Goal: Information Seeking & Learning: Find specific fact

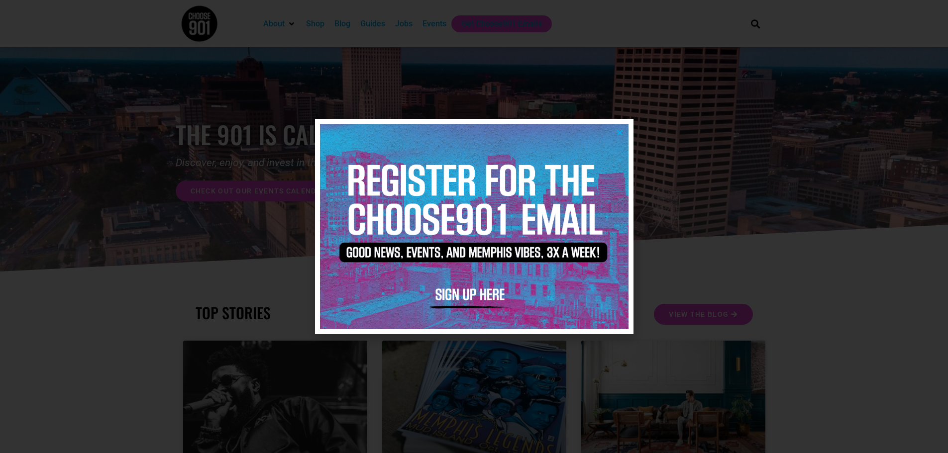
click at [623, 131] on img at bounding box center [474, 226] width 308 height 205
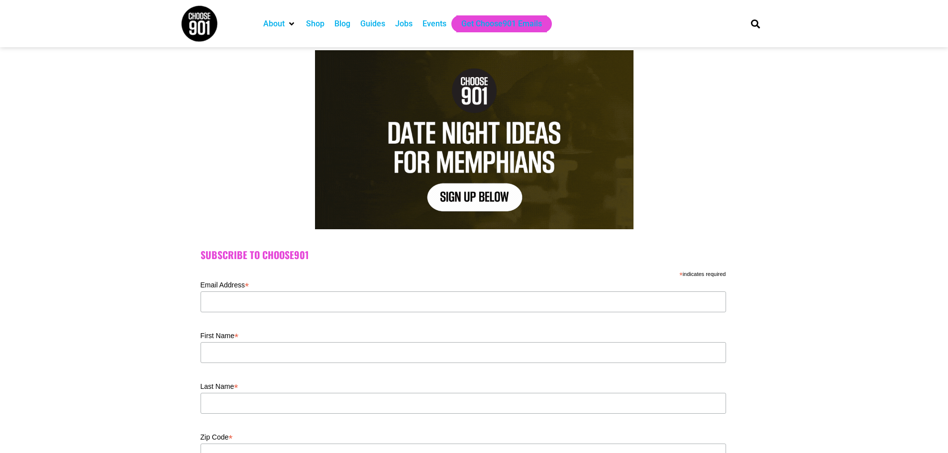
scroll to position [99, 0]
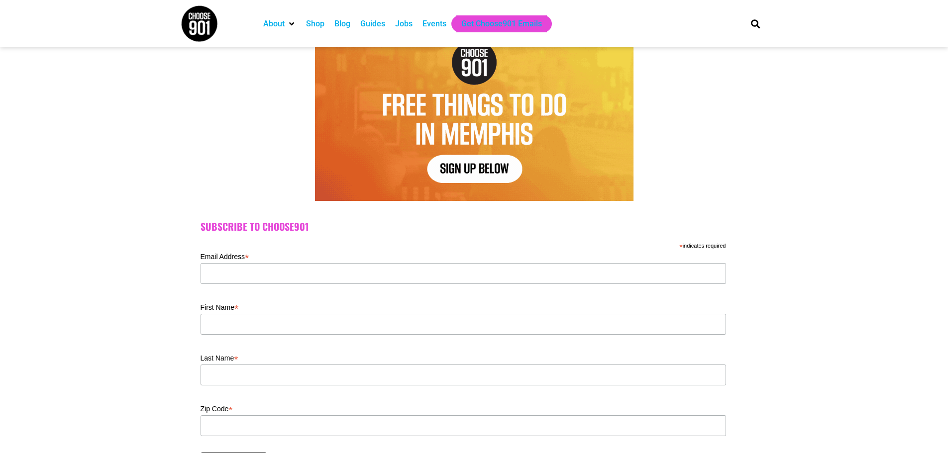
click at [196, 26] on img at bounding box center [199, 23] width 37 height 37
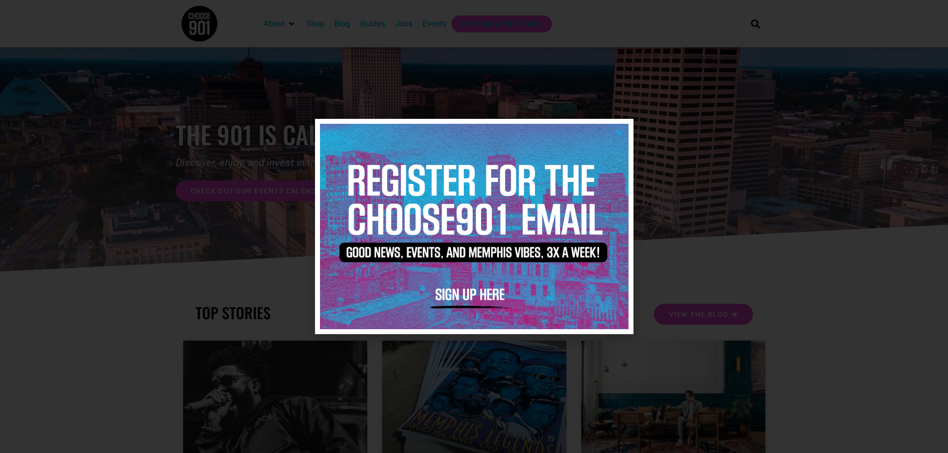
click at [618, 134] on icon "Close" at bounding box center [619, 132] width 7 height 7
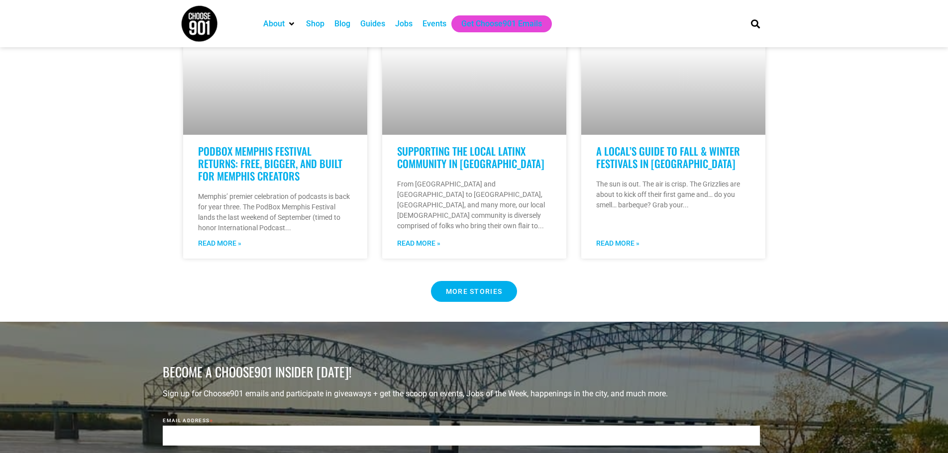
drag, startPoint x: 816, startPoint y: 219, endPoint x: 795, endPoint y: 336, distance: 118.8
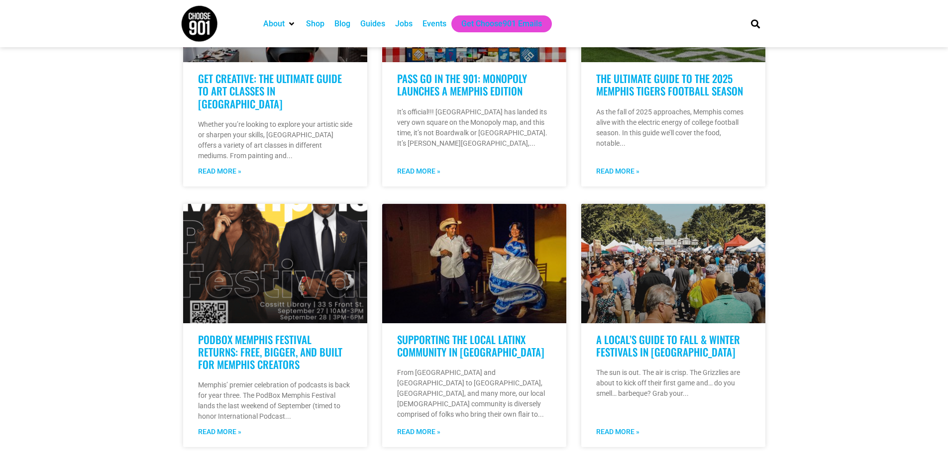
drag, startPoint x: 799, startPoint y: 340, endPoint x: 798, endPoint y: 259, distance: 81.1
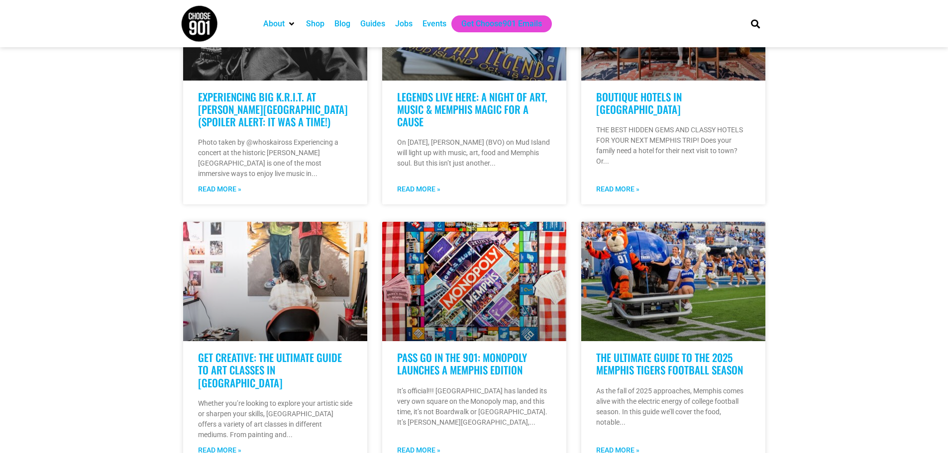
drag, startPoint x: 796, startPoint y: 305, endPoint x: 794, endPoint y: 272, distance: 33.4
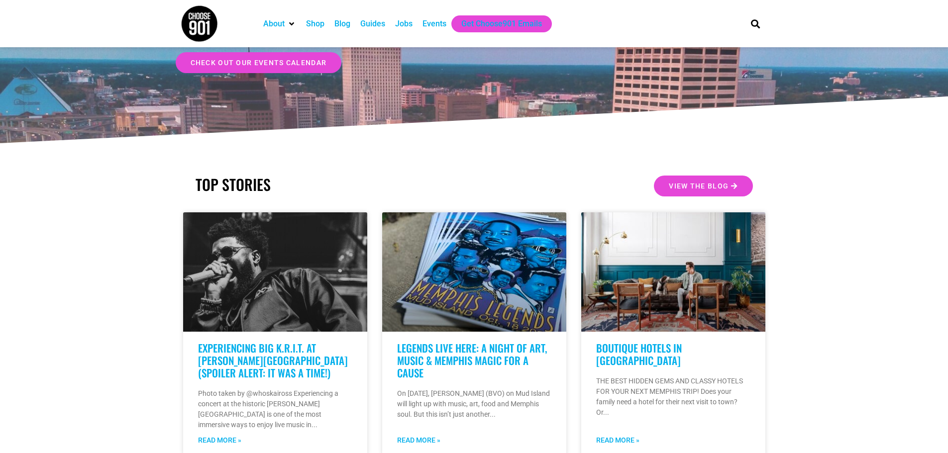
drag, startPoint x: 794, startPoint y: 349, endPoint x: 794, endPoint y: 304, distance: 44.3
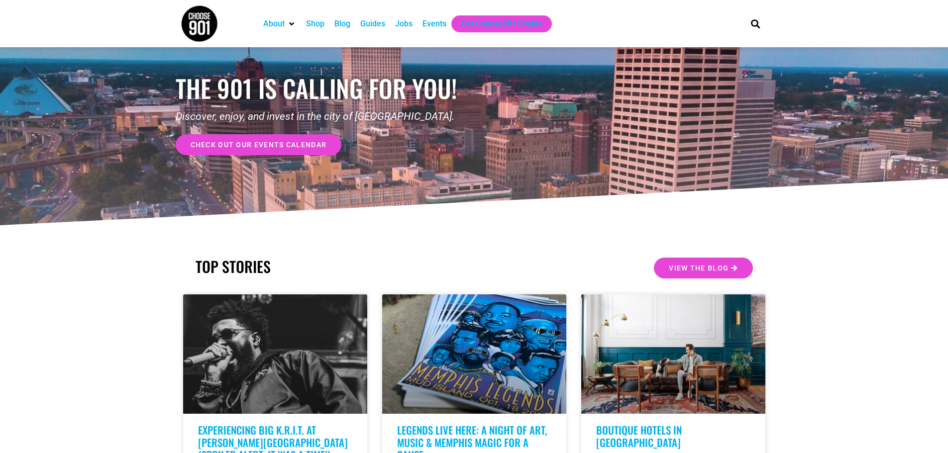
scroll to position [0, 0]
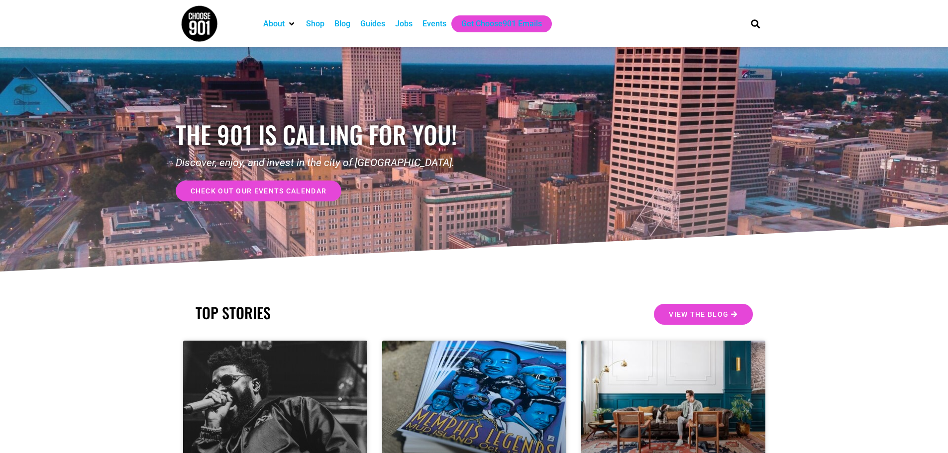
drag, startPoint x: 797, startPoint y: 281, endPoint x: 783, endPoint y: 164, distance: 117.4
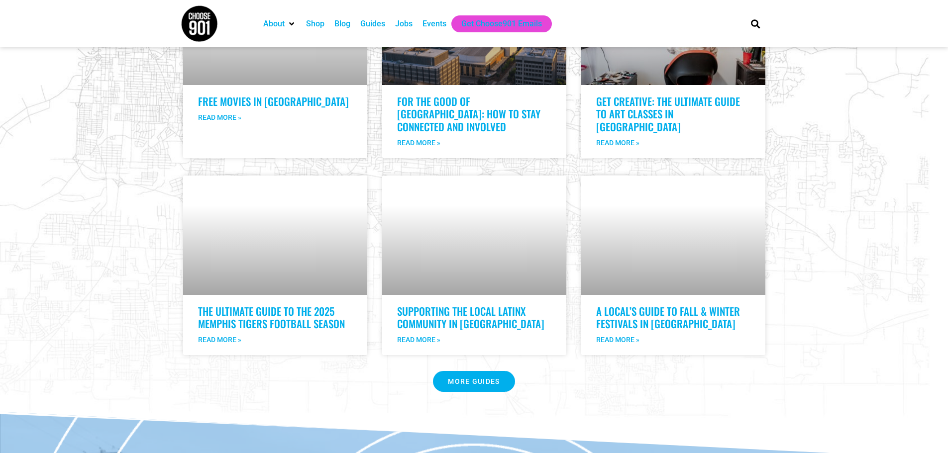
drag, startPoint x: 817, startPoint y: 254, endPoint x: 817, endPoint y: 355, distance: 101.5
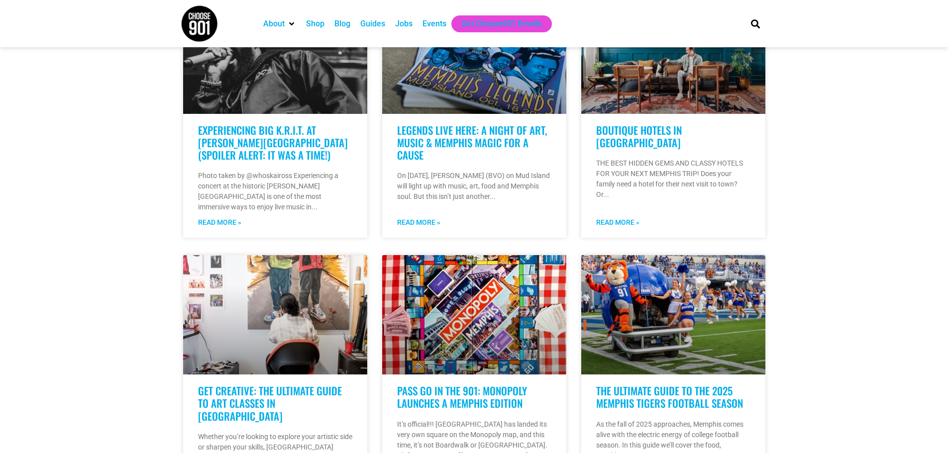
drag, startPoint x: 816, startPoint y: 304, endPoint x: 817, endPoint y: 213, distance: 91.0
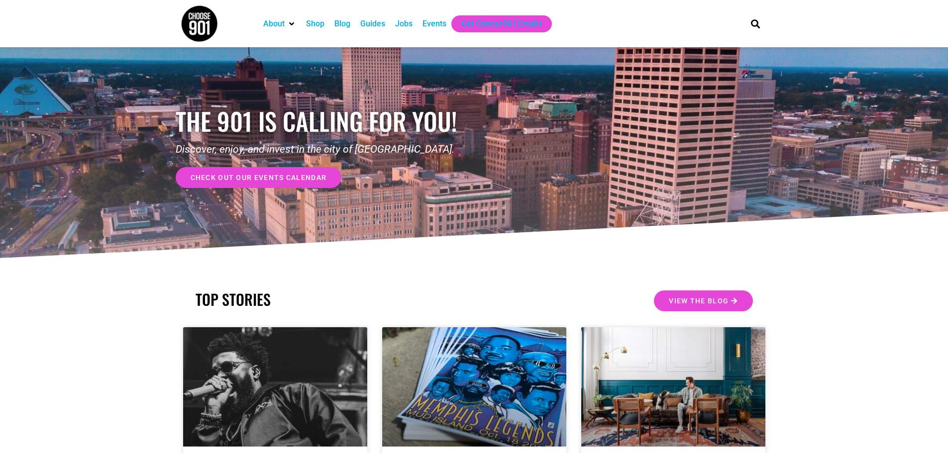
scroll to position [7, 0]
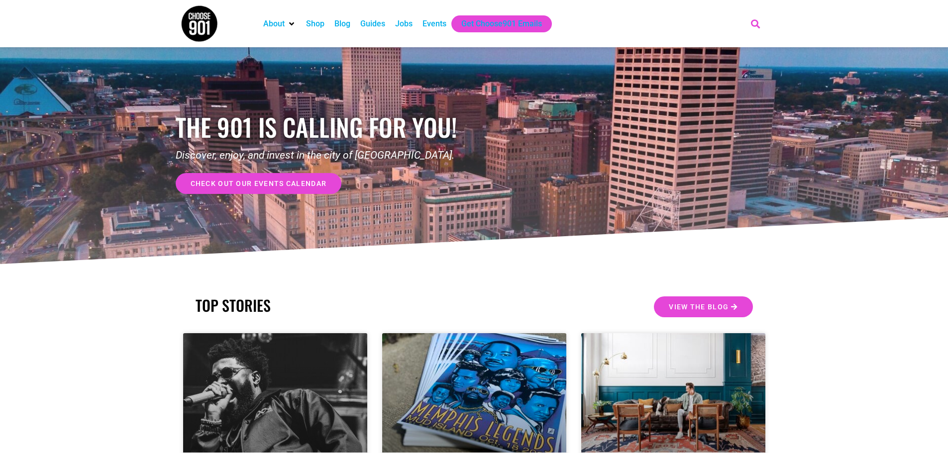
click at [750, 22] on icon "Search" at bounding box center [755, 23] width 16 height 16
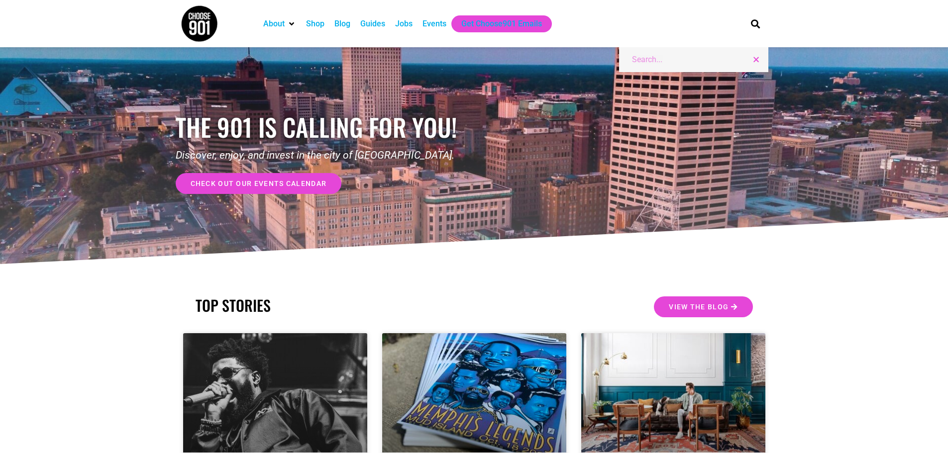
click at [651, 61] on input "Search" at bounding box center [698, 60] width 133 height 12
type input "ryan ladner"
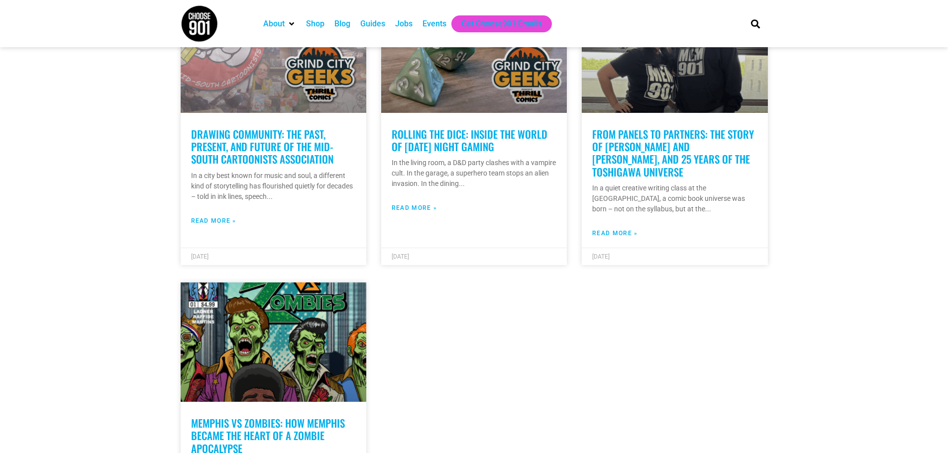
drag, startPoint x: 78, startPoint y: 212, endPoint x: 73, endPoint y: 256, distance: 43.6
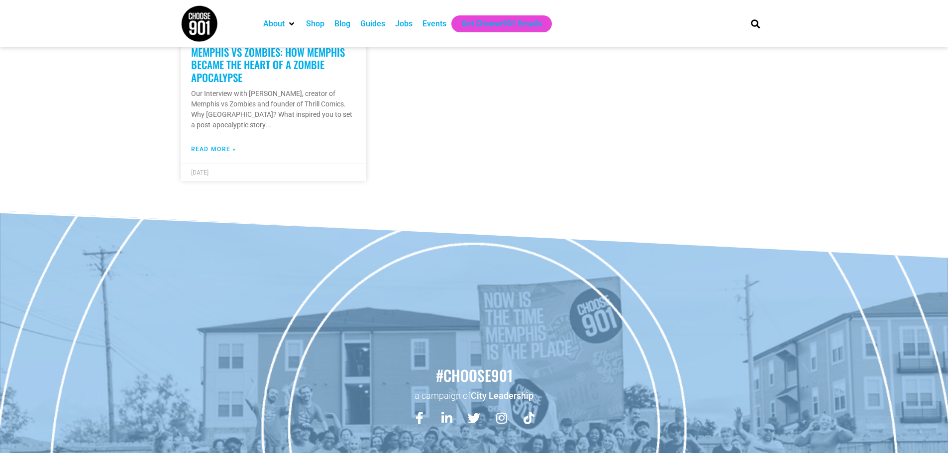
drag, startPoint x: 83, startPoint y: 210, endPoint x: 77, endPoint y: 302, distance: 92.2
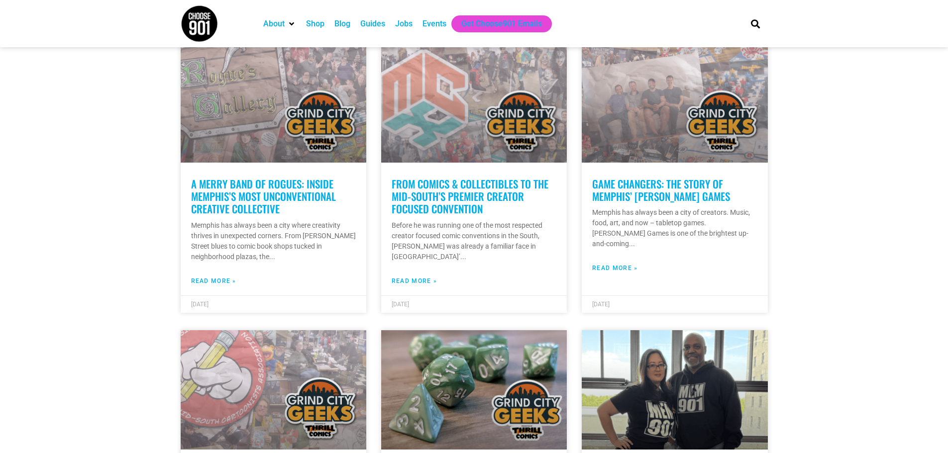
scroll to position [58, 0]
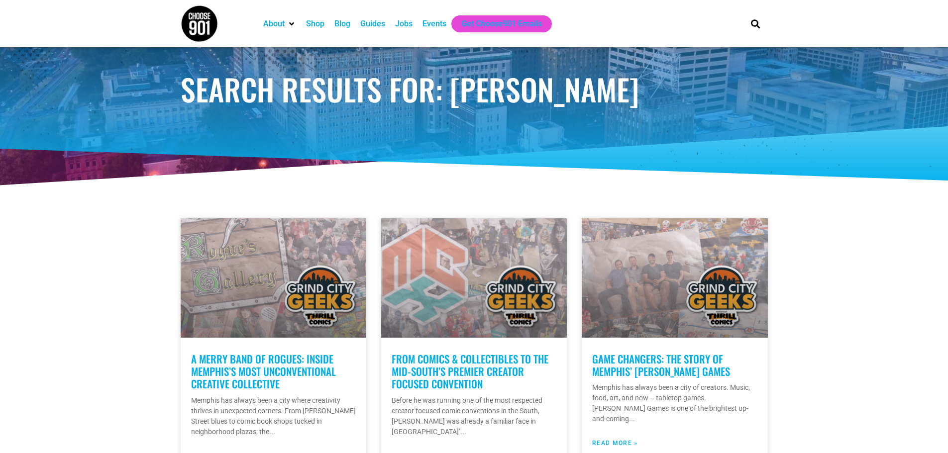
drag, startPoint x: 79, startPoint y: 331, endPoint x: 93, endPoint y: 253, distance: 79.9
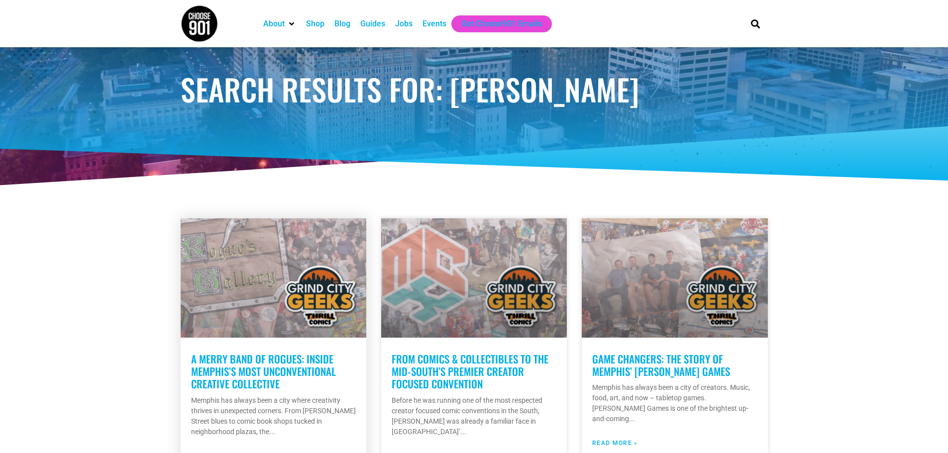
click at [261, 252] on link at bounding box center [274, 277] width 186 height 119
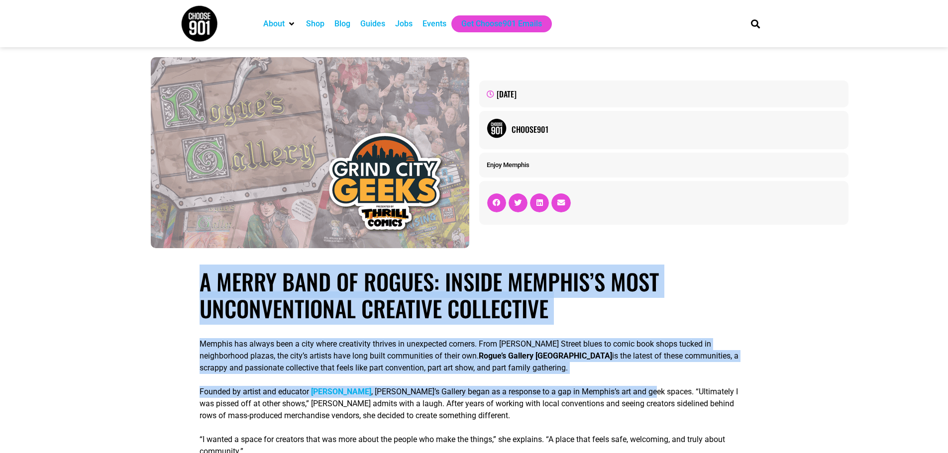
drag, startPoint x: 203, startPoint y: 278, endPoint x: 647, endPoint y: 397, distance: 459.9
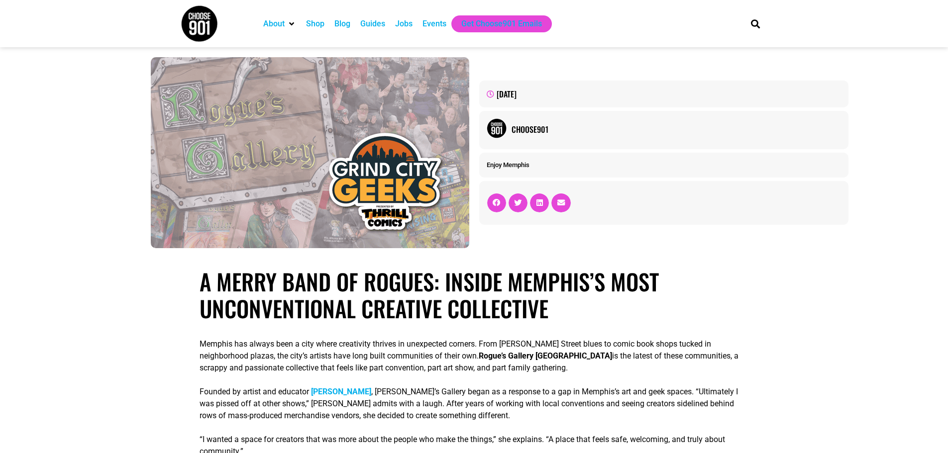
click at [626, 399] on span ", [PERSON_NAME]’s Gallery began as a response to a gap in Memphis’s art and gee…" at bounding box center [468, 403] width 538 height 33
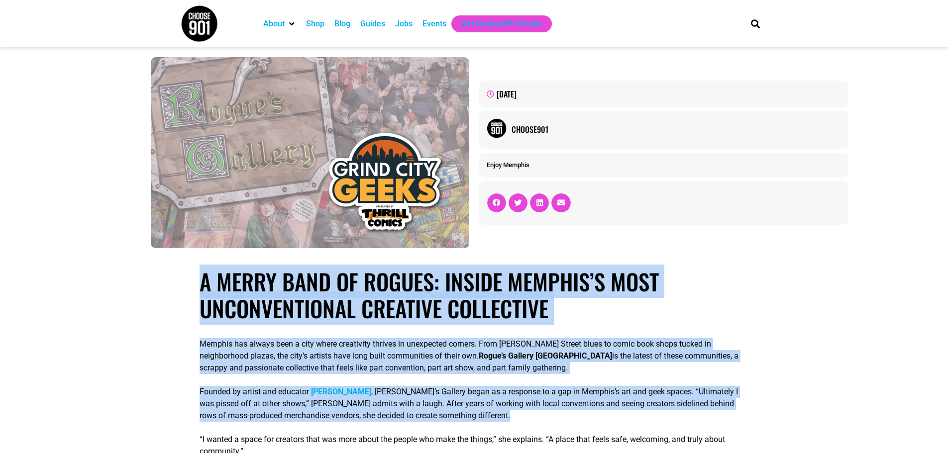
drag, startPoint x: 626, startPoint y: 399, endPoint x: 146, endPoint y: 296, distance: 491.1
click at [202, 287] on h1 "A Merry Band of Rogues: Inside Memphis’s Most Unconventional Creative Collective" at bounding box center [473, 295] width 549 height 54
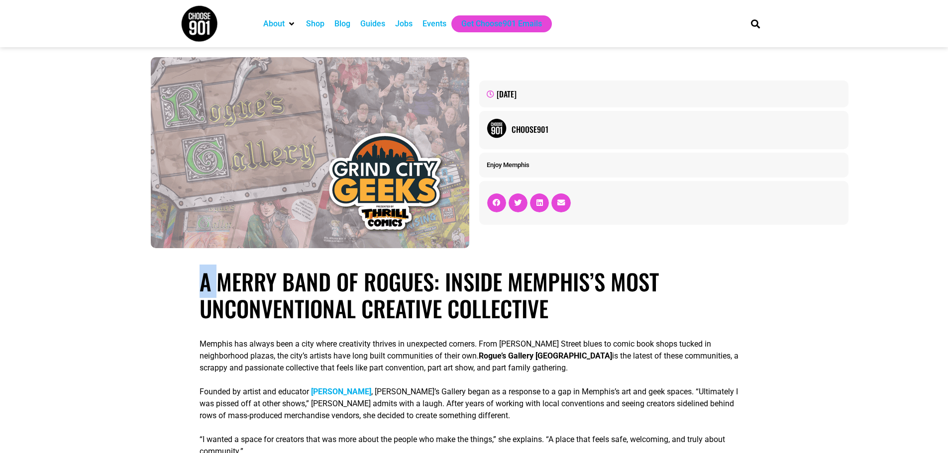
click at [202, 287] on h1 "A Merry Band of Rogues: Inside Memphis’s Most Unconventional Creative Collective" at bounding box center [473, 295] width 549 height 54
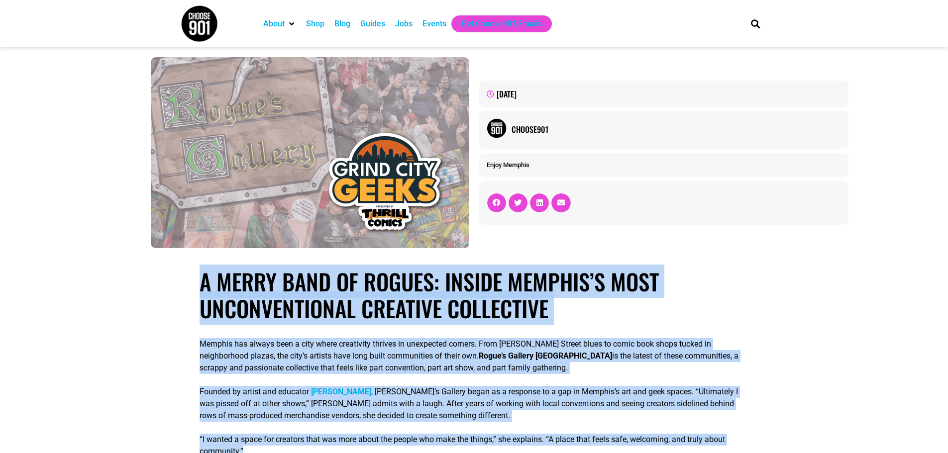
drag, startPoint x: 202, startPoint y: 287, endPoint x: 550, endPoint y: 439, distance: 379.9
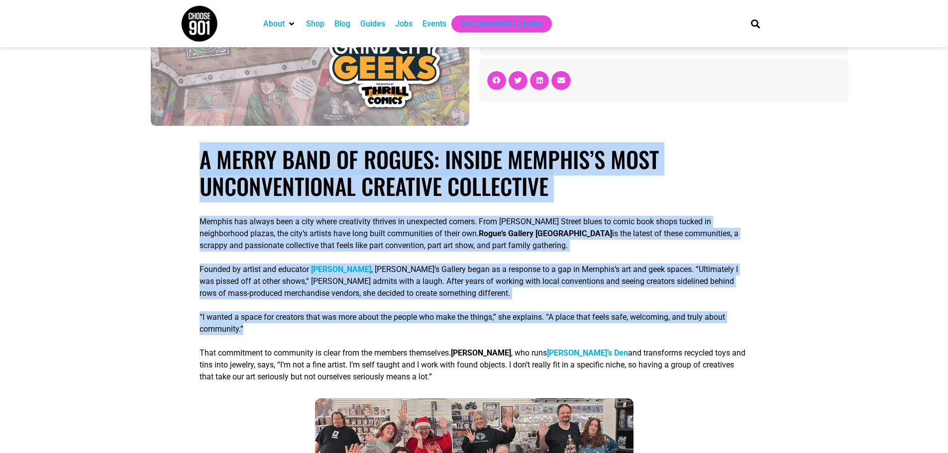
scroll to position [99, 0]
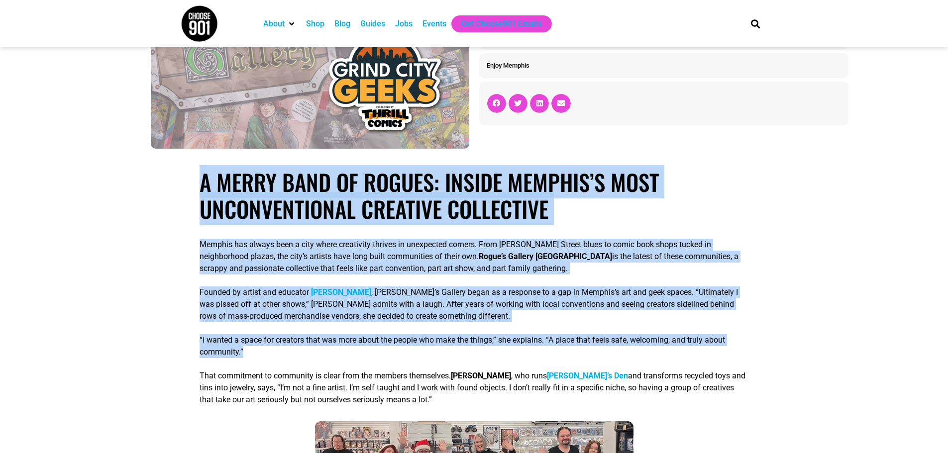
click at [201, 182] on h1 "A Merry Band of Rogues: Inside Memphis’s Most Unconventional Creative Collective" at bounding box center [473, 196] width 549 height 54
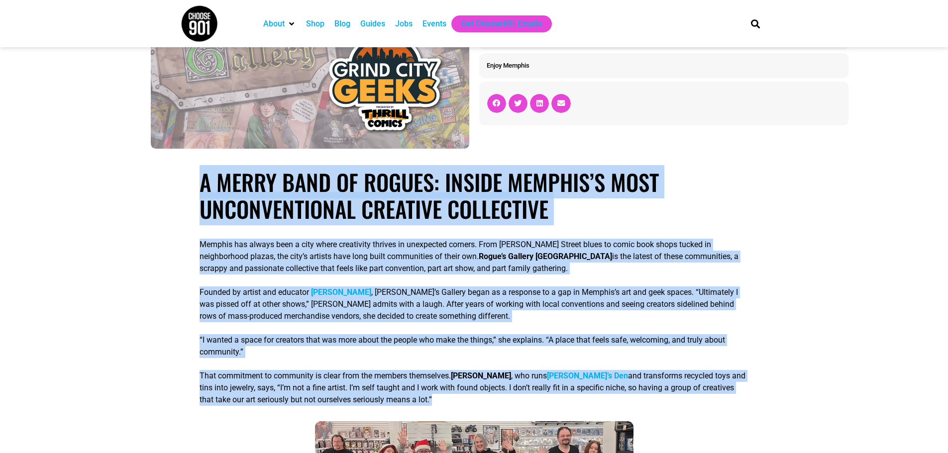
drag, startPoint x: 201, startPoint y: 182, endPoint x: 486, endPoint y: 398, distance: 357.1
click at [392, 395] on span "and transforms recycled toys and tins into jewelry, says, “I’m not a fine artis…" at bounding box center [472, 387] width 546 height 33
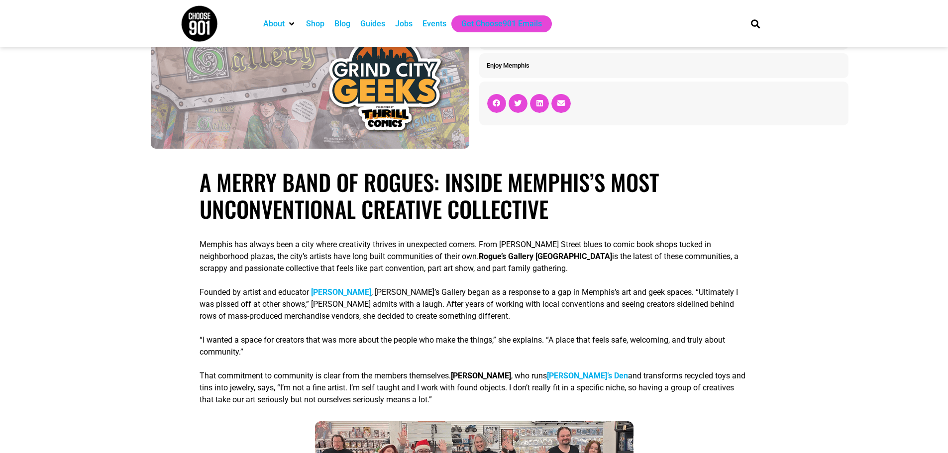
click at [394, 397] on span "and transforms recycled toys and tins into jewelry, says, “I’m not a fine artis…" at bounding box center [472, 387] width 546 height 33
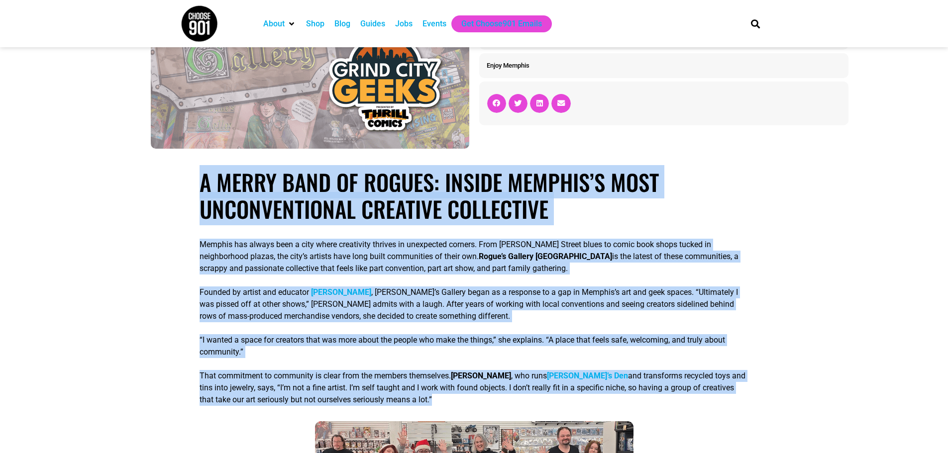
drag, startPoint x: 394, startPoint y: 397, endPoint x: 231, endPoint y: 210, distance: 247.5
click at [221, 195] on h1 "A Merry Band of Rogues: Inside Memphis’s Most Unconventional Creative Collective" at bounding box center [473, 196] width 549 height 54
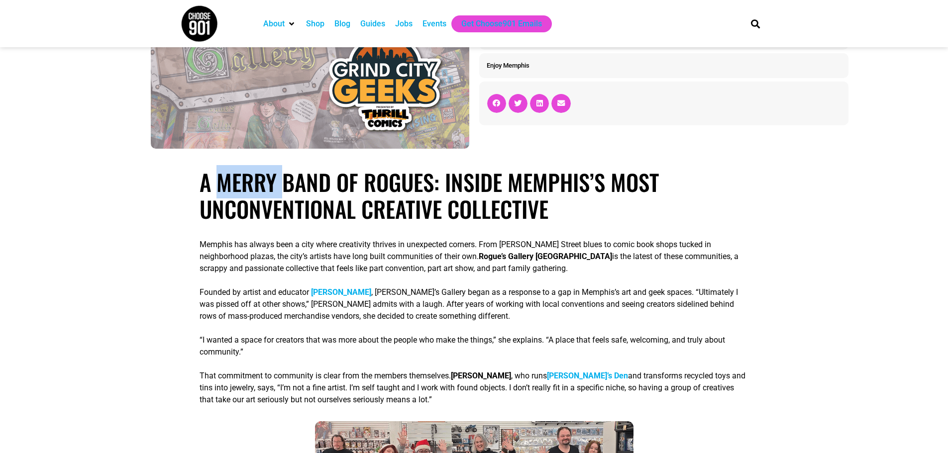
click at [221, 195] on h1 "A Merry Band of Rogues: Inside Memphis’s Most Unconventional Creative Collective" at bounding box center [473, 196] width 549 height 54
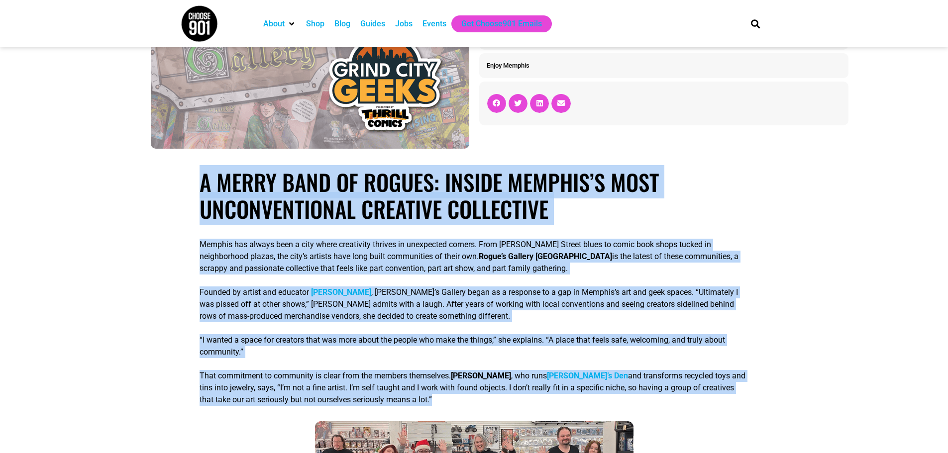
drag, startPoint x: 220, startPoint y: 195, endPoint x: 381, endPoint y: 393, distance: 254.6
click at [454, 389] on span "and transforms recycled toys and tins into jewelry, says, “I’m not a fine artis…" at bounding box center [472, 387] width 546 height 33
click at [390, 390] on span "and transforms recycled toys and tins into jewelry, says, “I’m not a fine artis…" at bounding box center [472, 387] width 546 height 33
drag, startPoint x: 393, startPoint y: 397, endPoint x: 186, endPoint y: 186, distance: 295.2
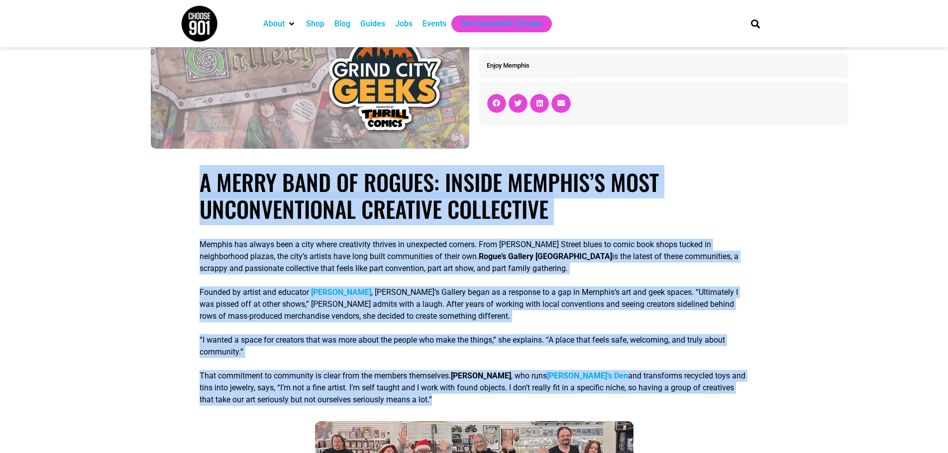
click at [214, 188] on h1 "A Merry Band of Rogues: Inside Memphis’s Most Unconventional Creative Collective" at bounding box center [473, 196] width 549 height 54
